Goal: Find specific page/section: Find specific page/section

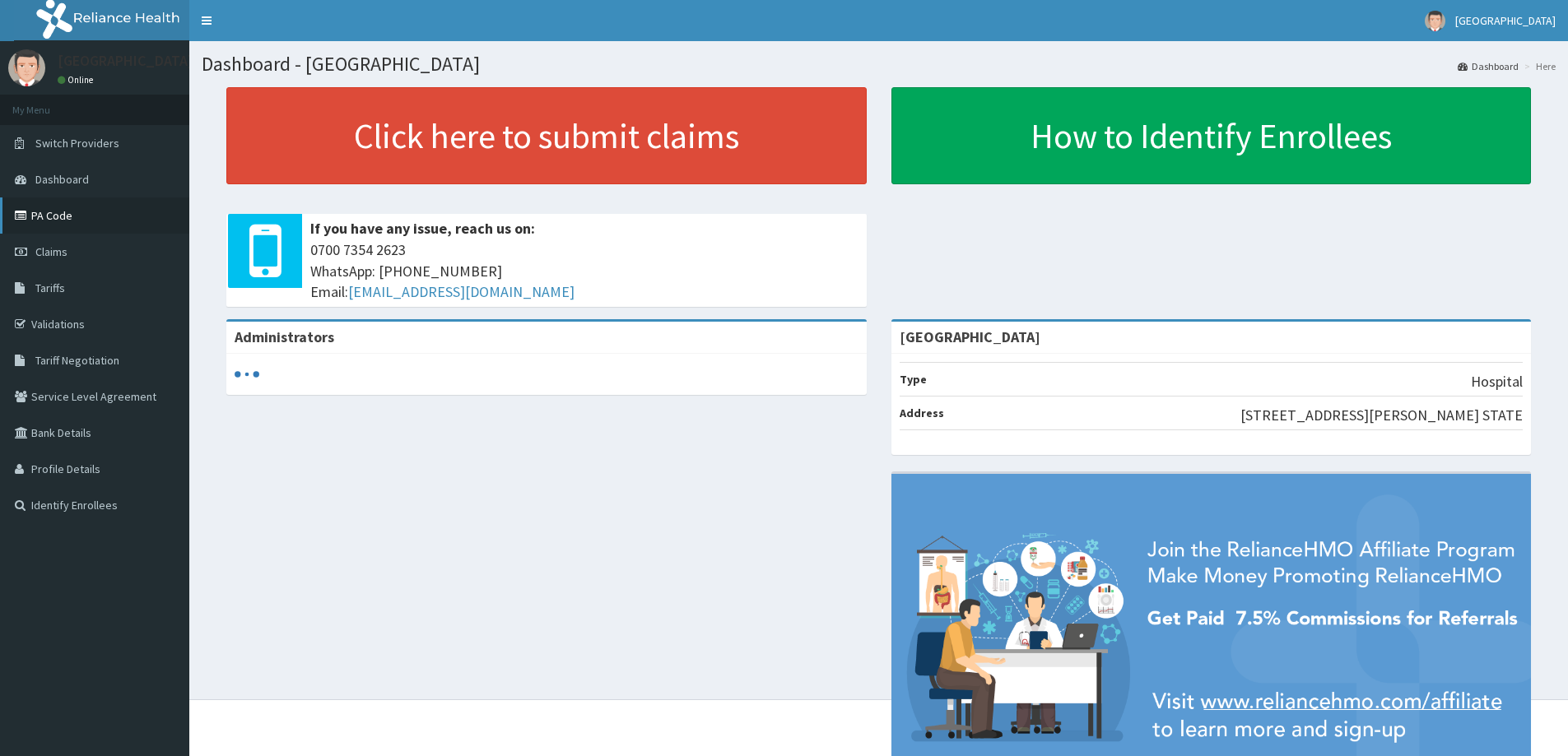
click at [62, 207] on link "PA Code" at bounding box center [95, 215] width 189 height 36
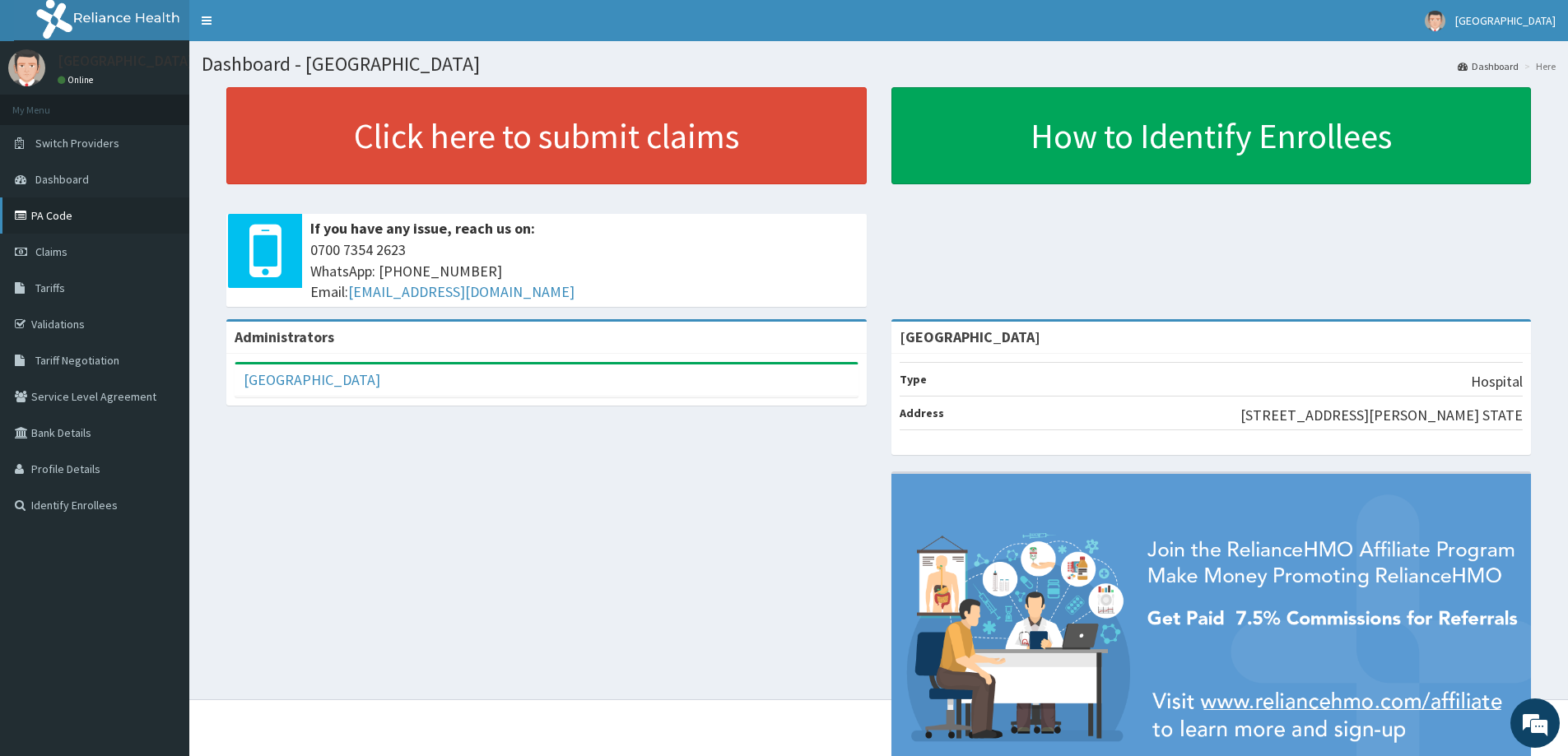
click at [112, 206] on link "PA Code" at bounding box center [95, 215] width 189 height 36
